Goal: Task Accomplishment & Management: Manage account settings

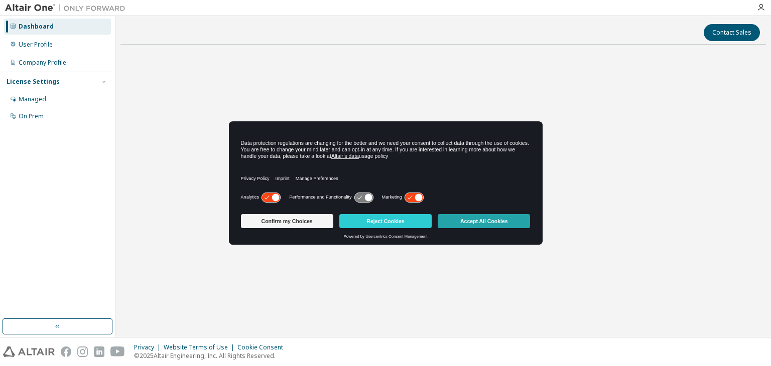
click at [480, 219] on button "Accept All Cookies" at bounding box center [484, 221] width 92 height 14
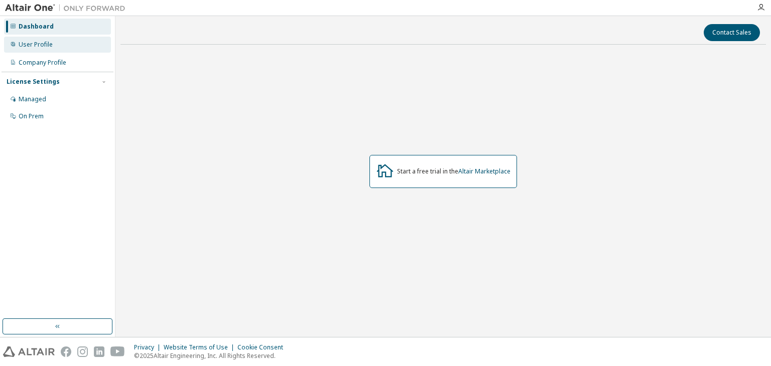
click at [76, 44] on div "User Profile" at bounding box center [57, 45] width 107 height 16
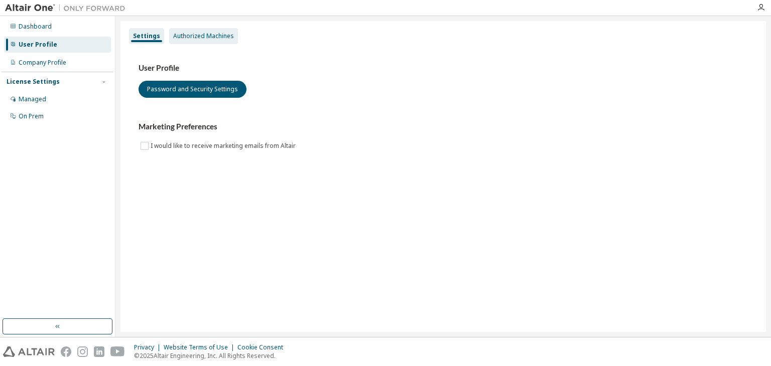
click at [185, 35] on div "Authorized Machines" at bounding box center [203, 36] width 61 height 8
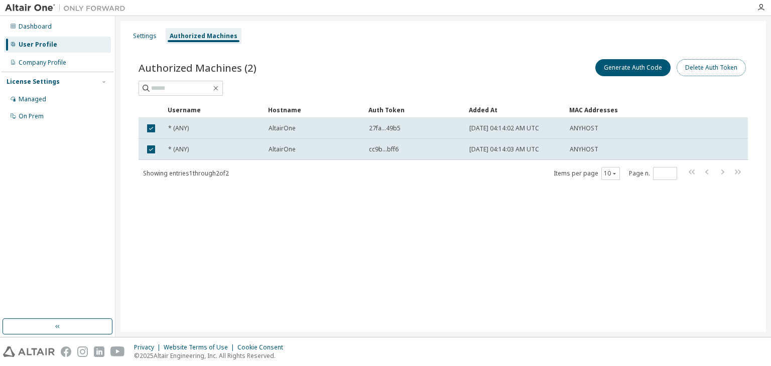
click at [714, 71] on button "Delete Auth Token" at bounding box center [710, 67] width 69 height 17
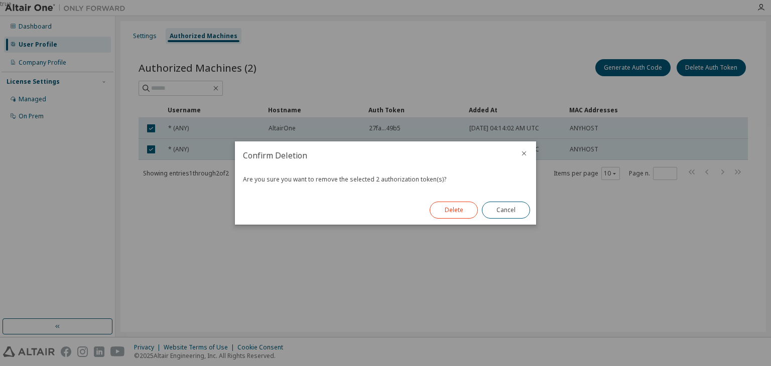
click at [462, 215] on button "Delete" at bounding box center [453, 210] width 48 height 17
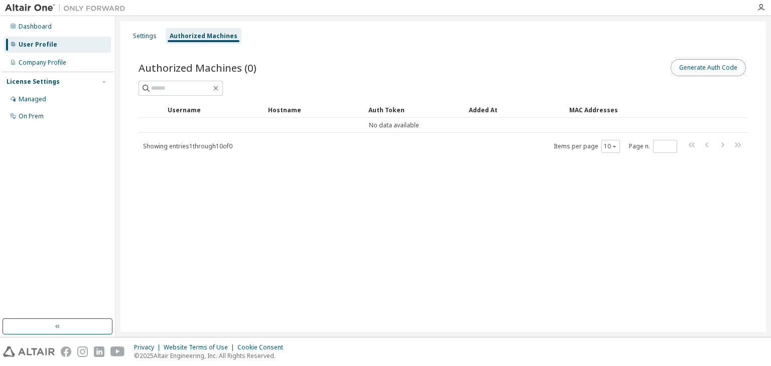
click at [687, 68] on button "Generate Auth Code" at bounding box center [707, 67] width 75 height 17
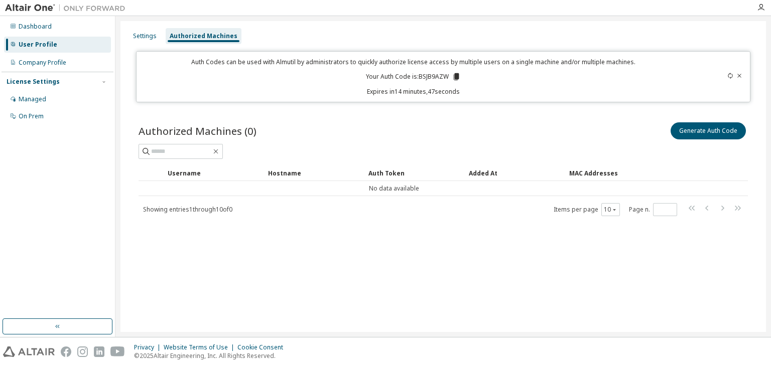
click at [457, 78] on icon at bounding box center [456, 76] width 6 height 7
click at [42, 115] on div "On Prem" at bounding box center [31, 116] width 25 height 8
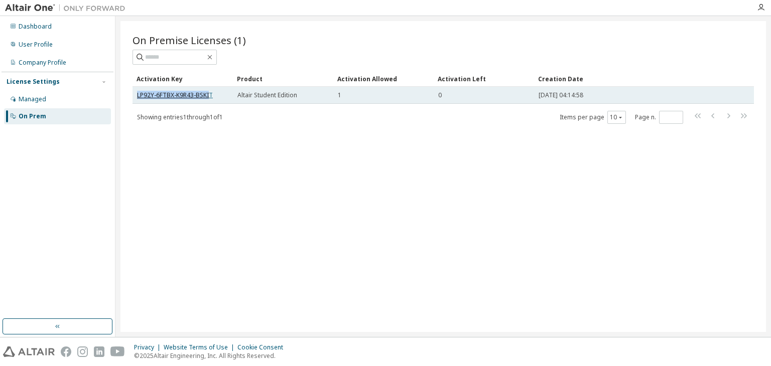
drag, startPoint x: 209, startPoint y: 93, endPoint x: 137, endPoint y: 98, distance: 71.5
click at [137, 98] on link "LP92Y-6FTBX-K9R43-BSKIT" at bounding box center [175, 95] width 76 height 9
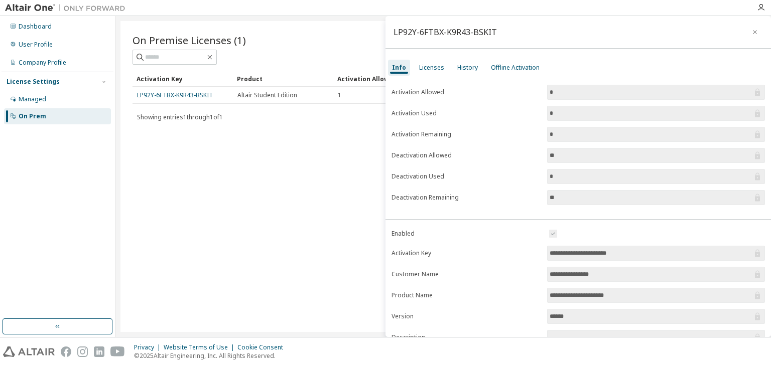
click at [273, 147] on div "On Premise Licenses (1) Clear Load Save Save As Field Operator Value Select fil…" at bounding box center [442, 176] width 645 height 311
click at [748, 37] on button "button" at bounding box center [755, 32] width 16 height 16
